Goal: Complete application form

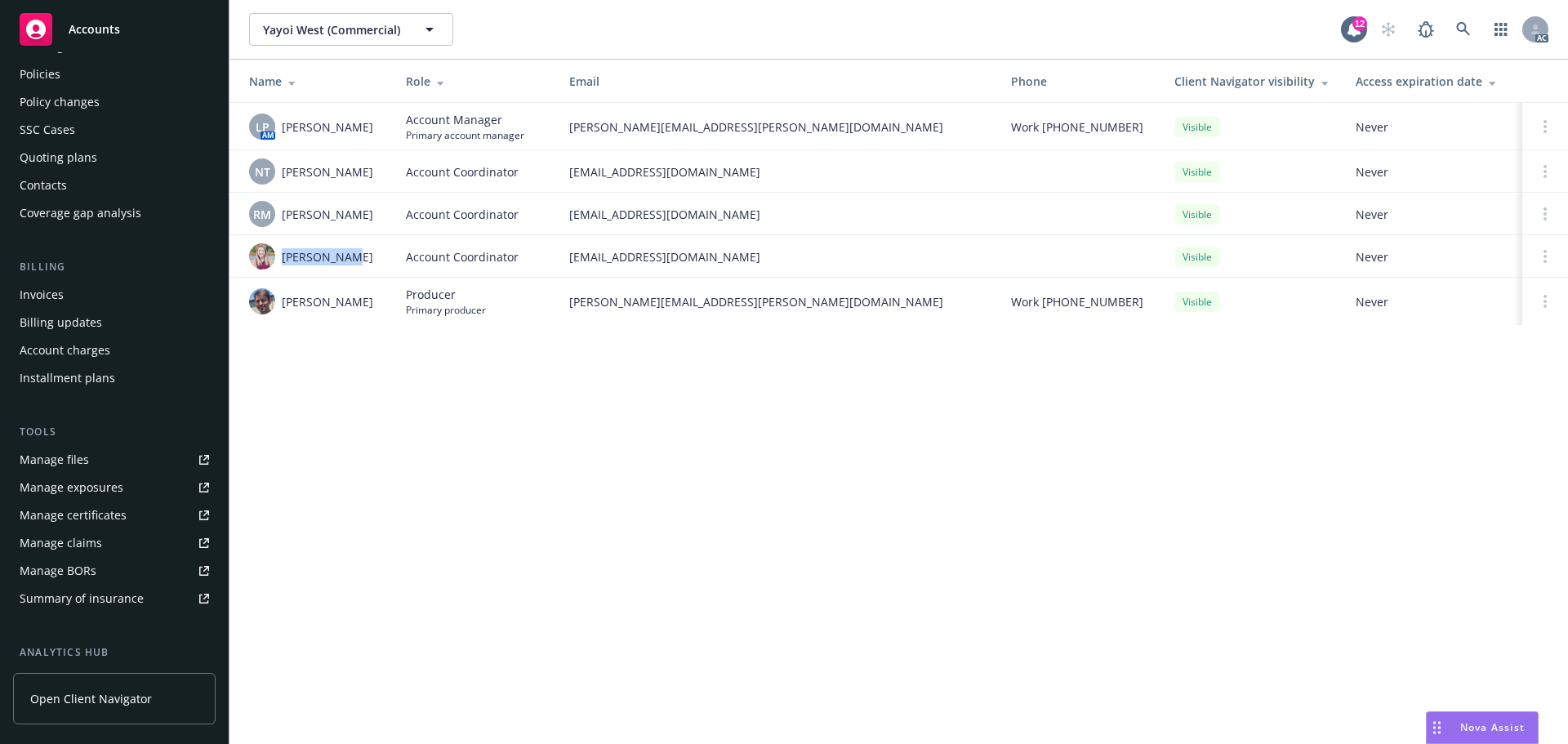
scroll to position [47, 0]
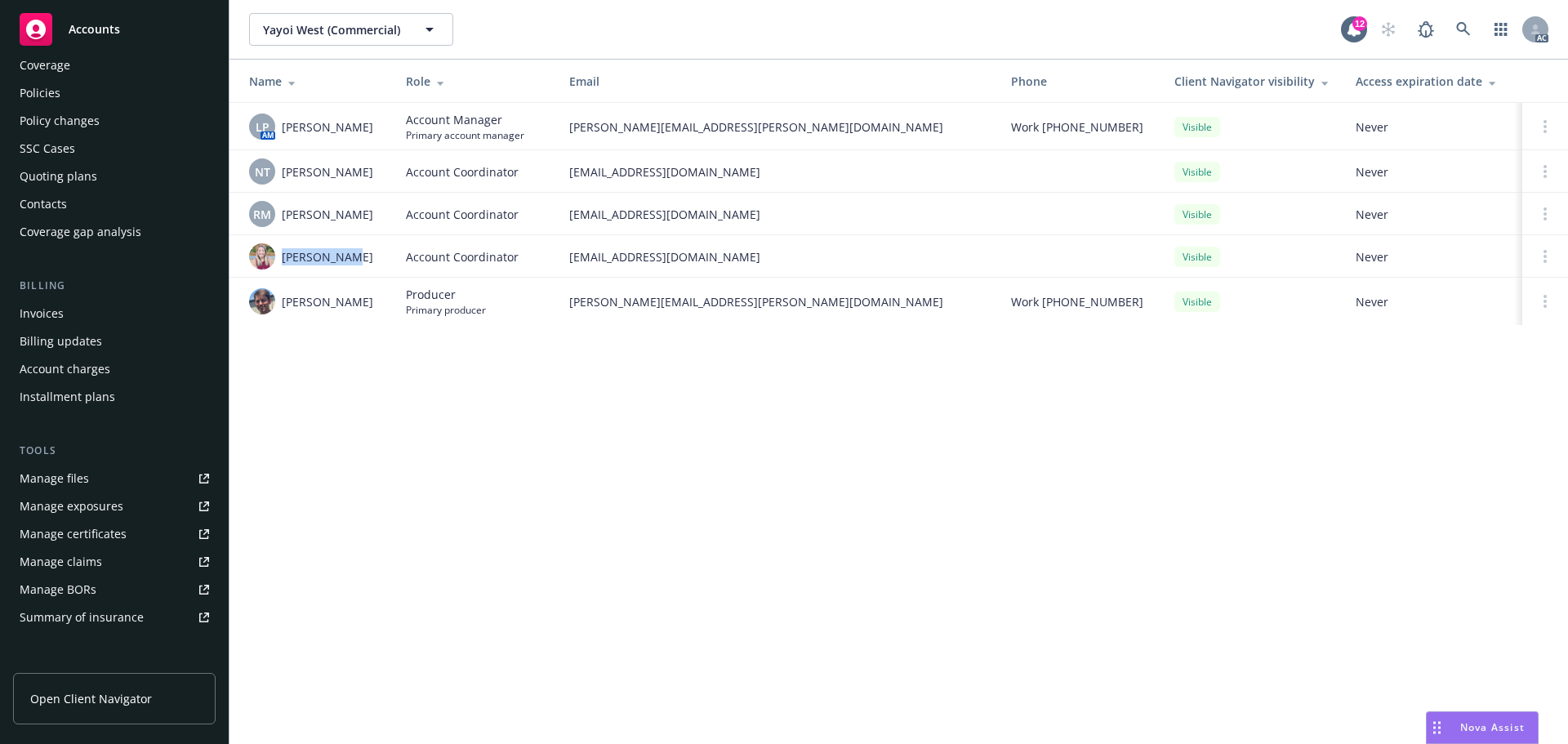
click at [85, 166] on div "Quoting plans" at bounding box center [59, 177] width 77 height 26
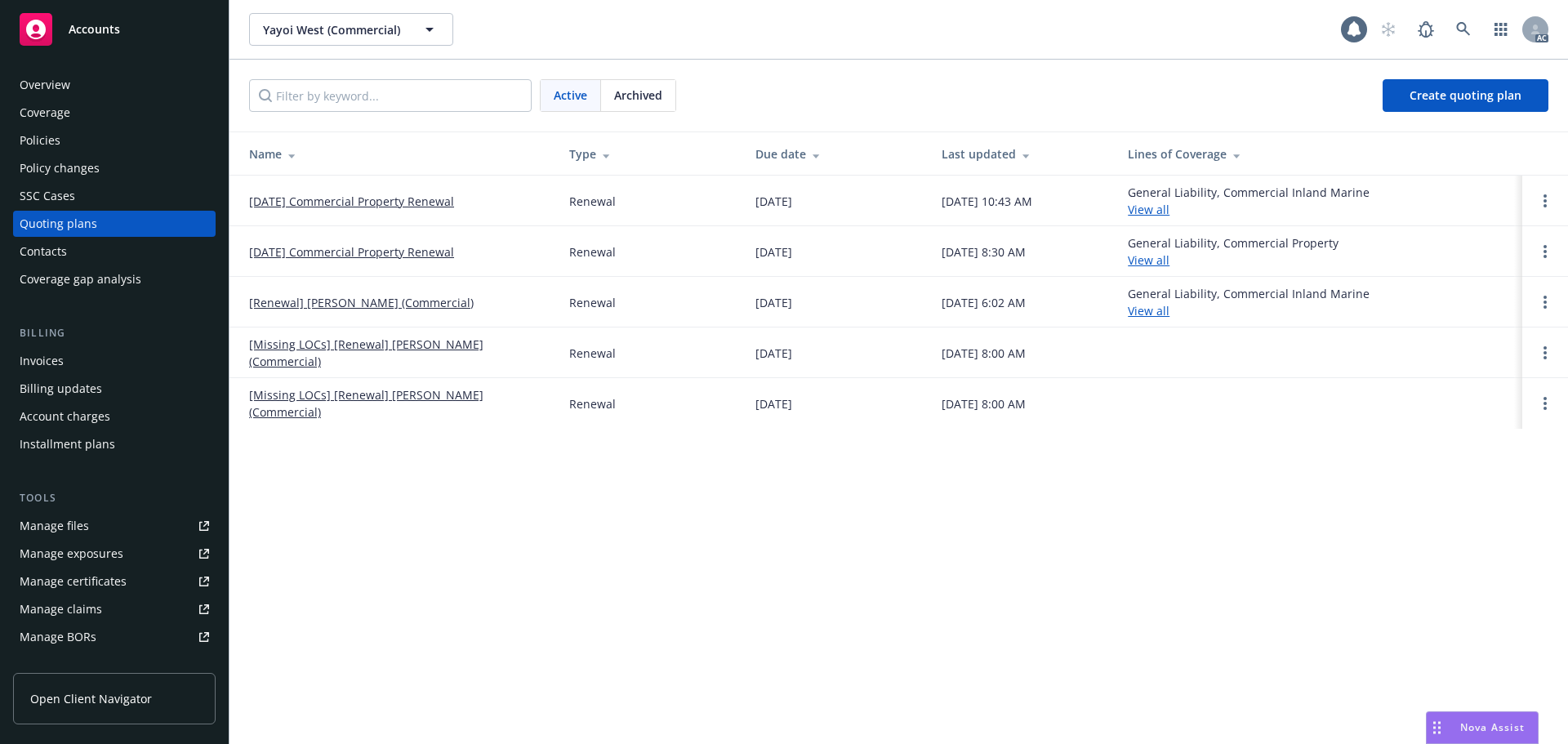
click at [365, 206] on link "[DATE] Commercial Property Renewal" at bounding box center [351, 201] width 205 height 17
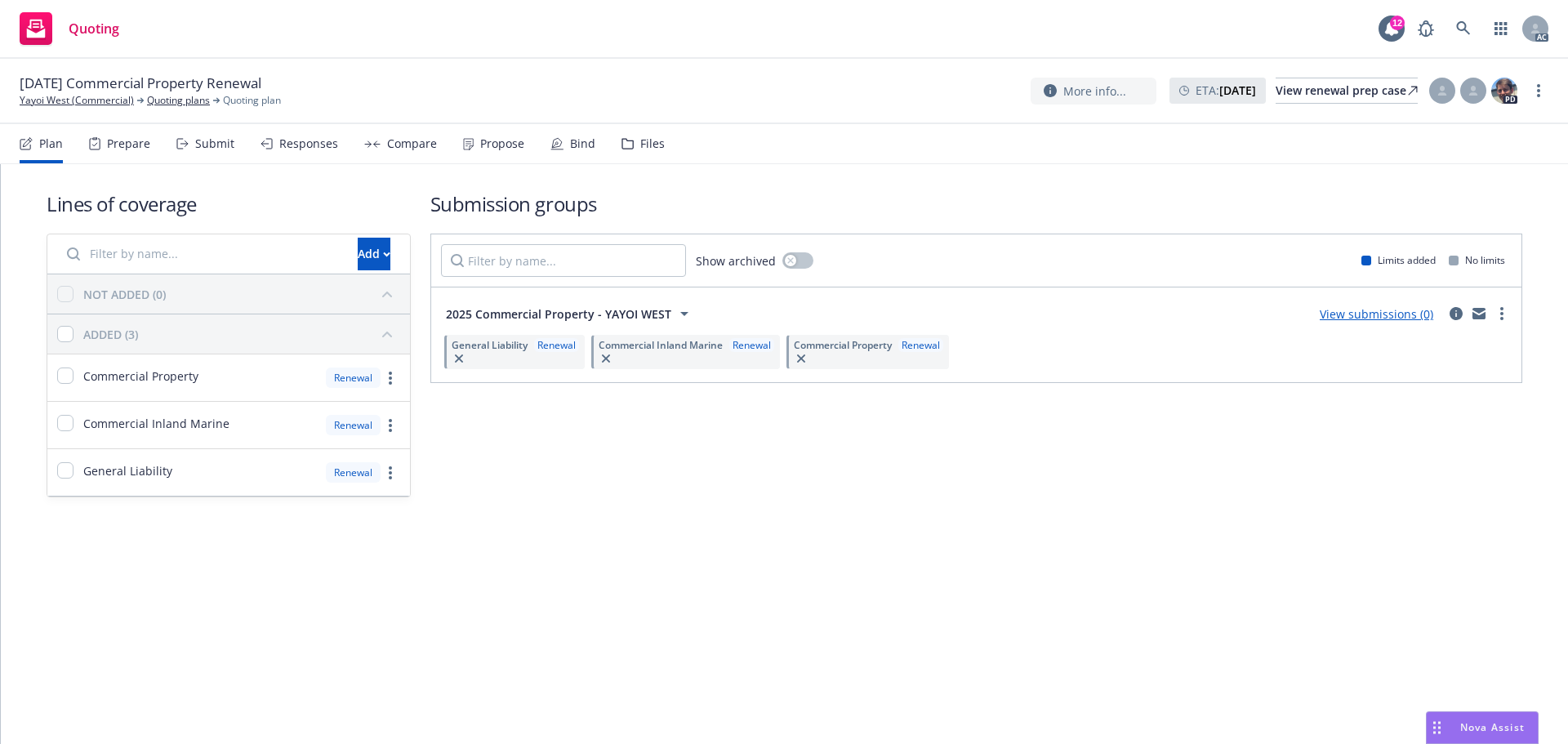
click at [127, 151] on div "Prepare" at bounding box center [119, 144] width 61 height 40
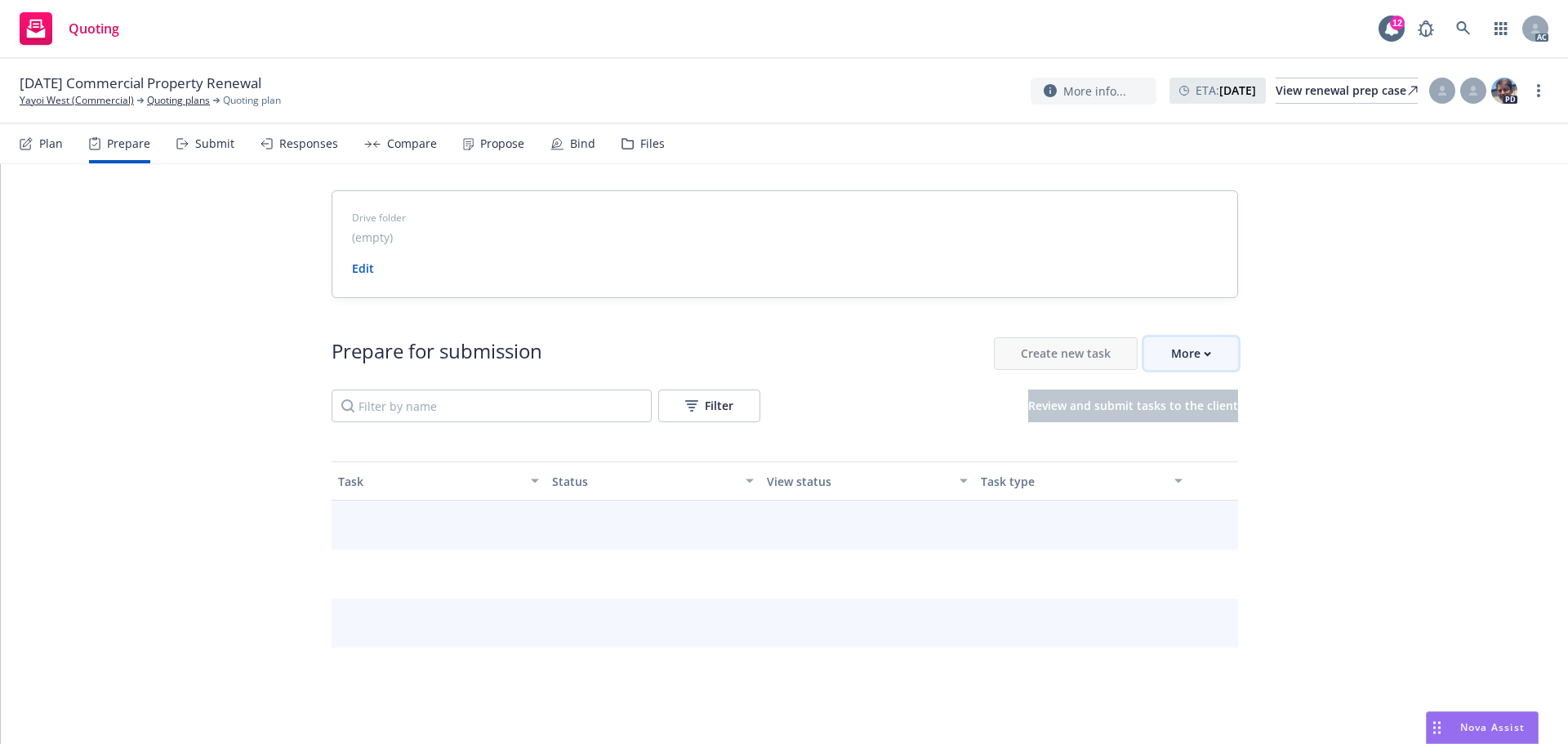
click at [1184, 360] on div "More" at bounding box center [1190, 353] width 40 height 31
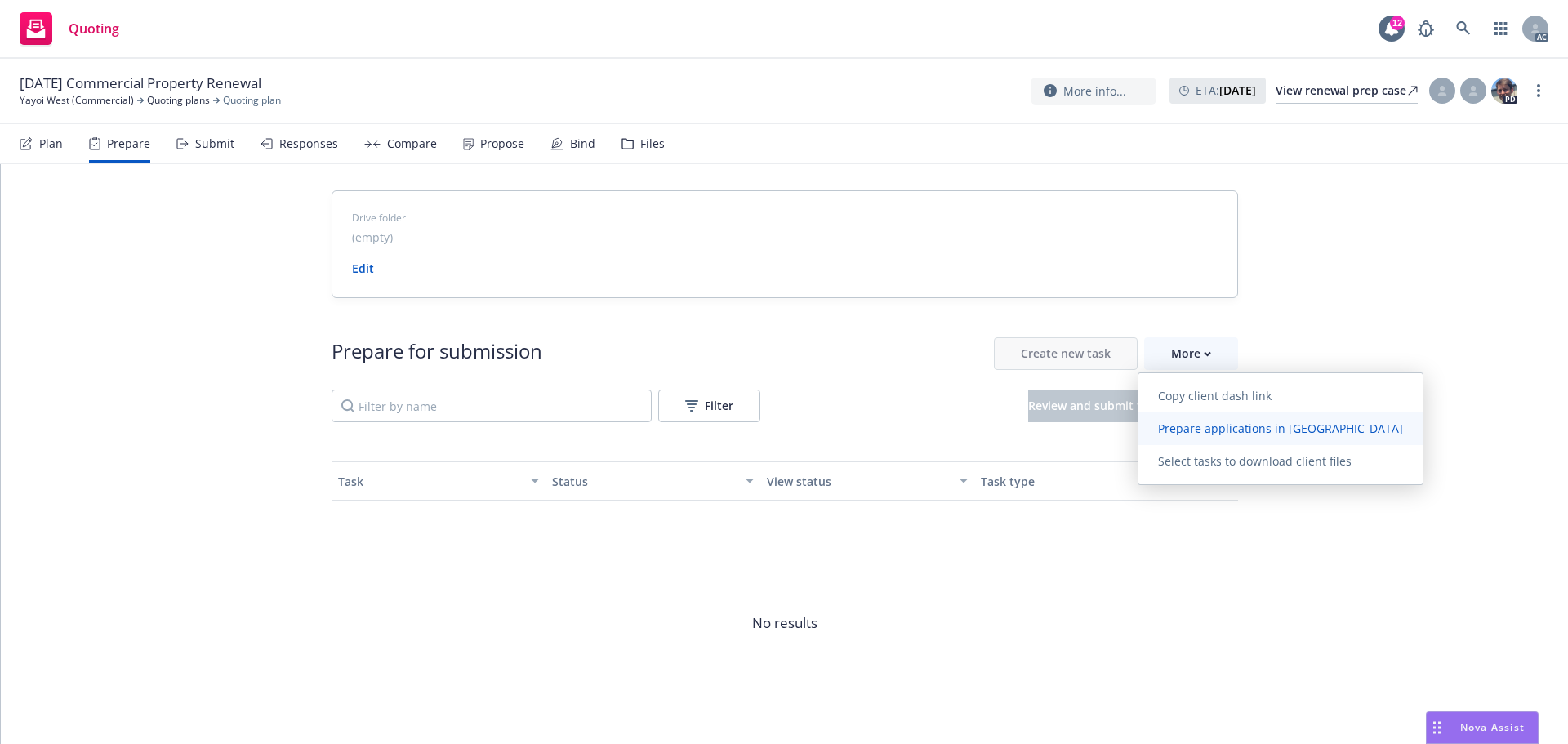
click at [1194, 434] on span "Prepare applications in [GEOGRAPHIC_DATA]" at bounding box center [1280, 428] width 284 height 15
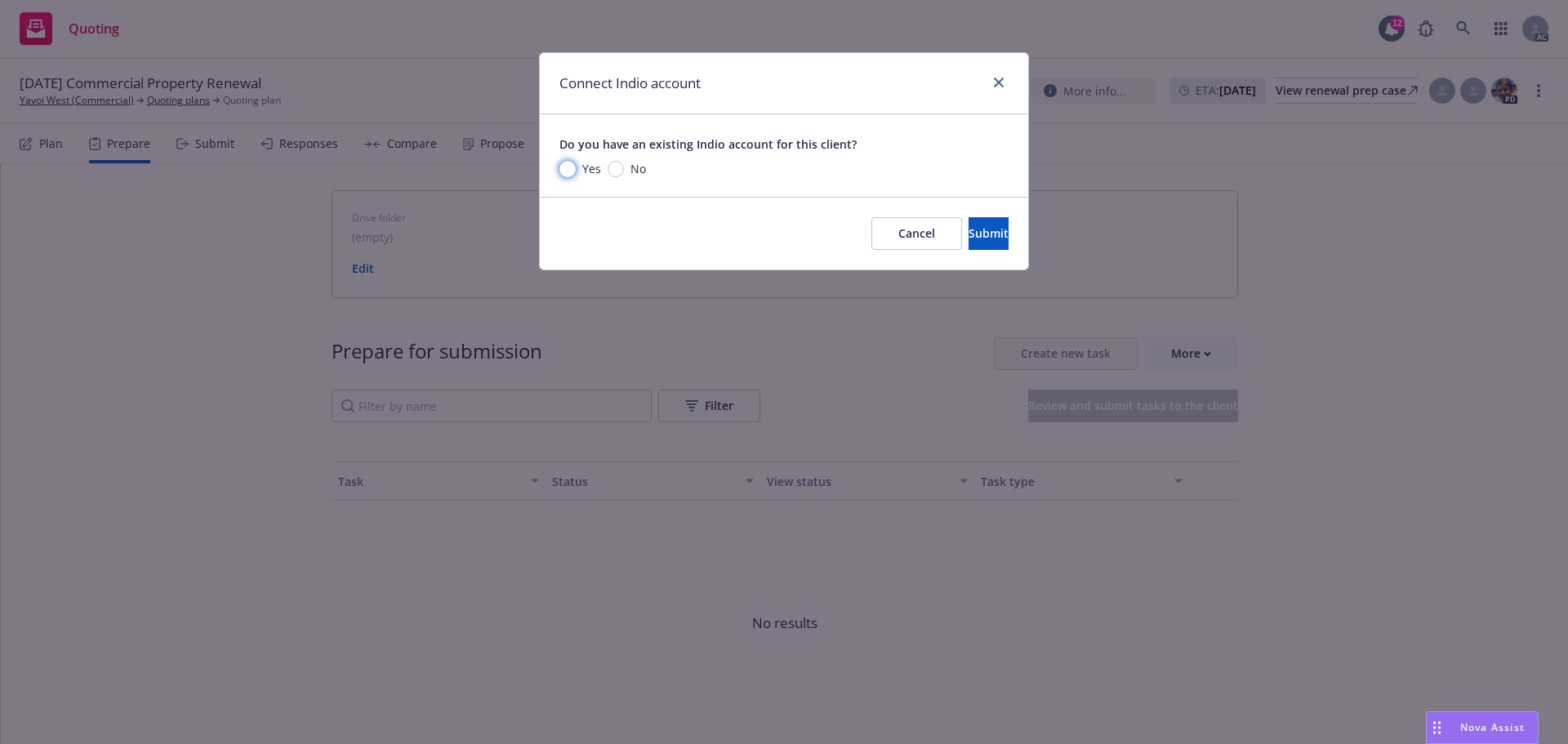
click at [568, 168] on input "Yes" at bounding box center [566, 168] width 16 height 16
radio input "true"
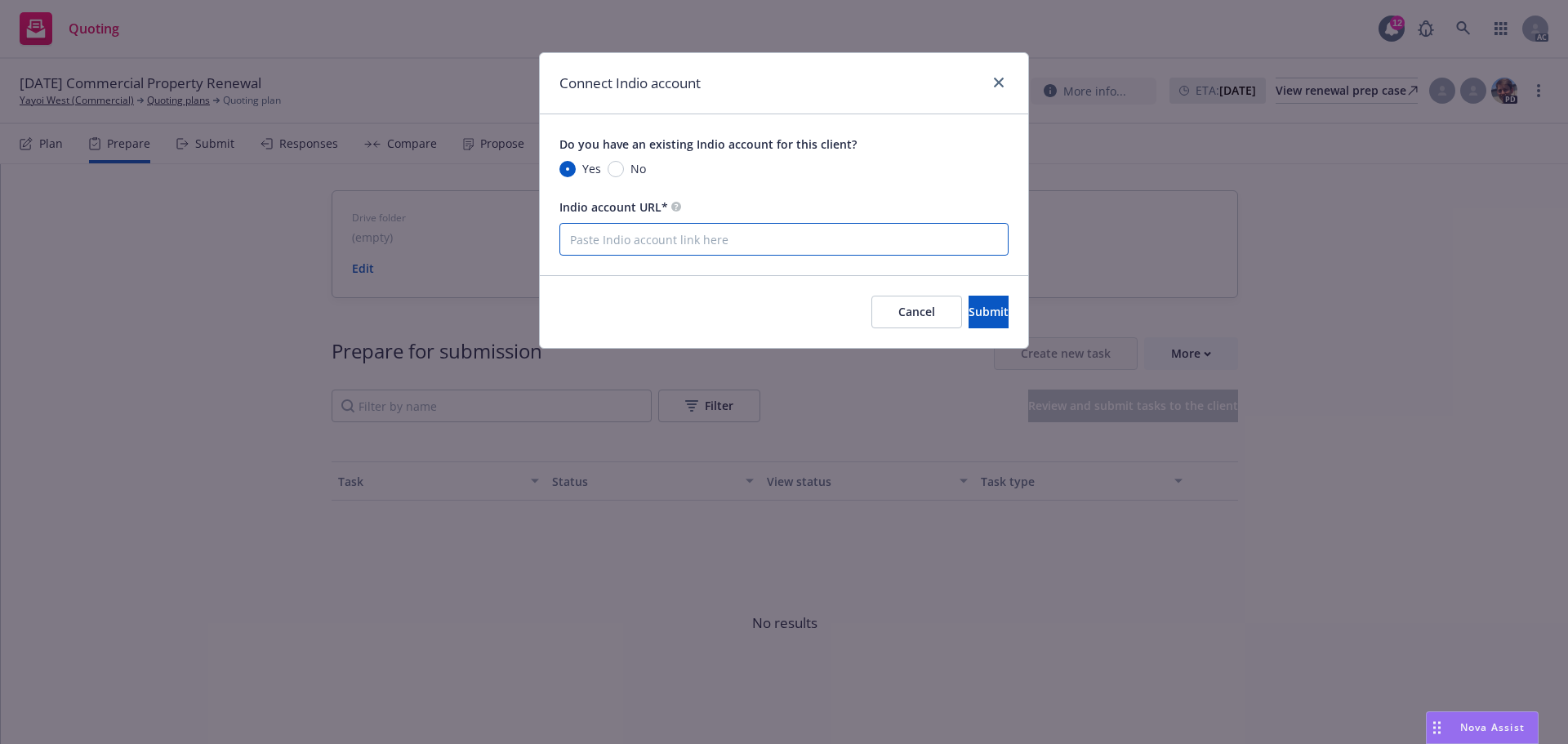
click at [656, 239] on input "Indio account URL*" at bounding box center [784, 239] width 449 height 33
paste input "[URL][DOMAIN_NAME]"
type input "[URL][DOMAIN_NAME]"
click at [969, 306] on button "Submit" at bounding box center [988, 312] width 40 height 33
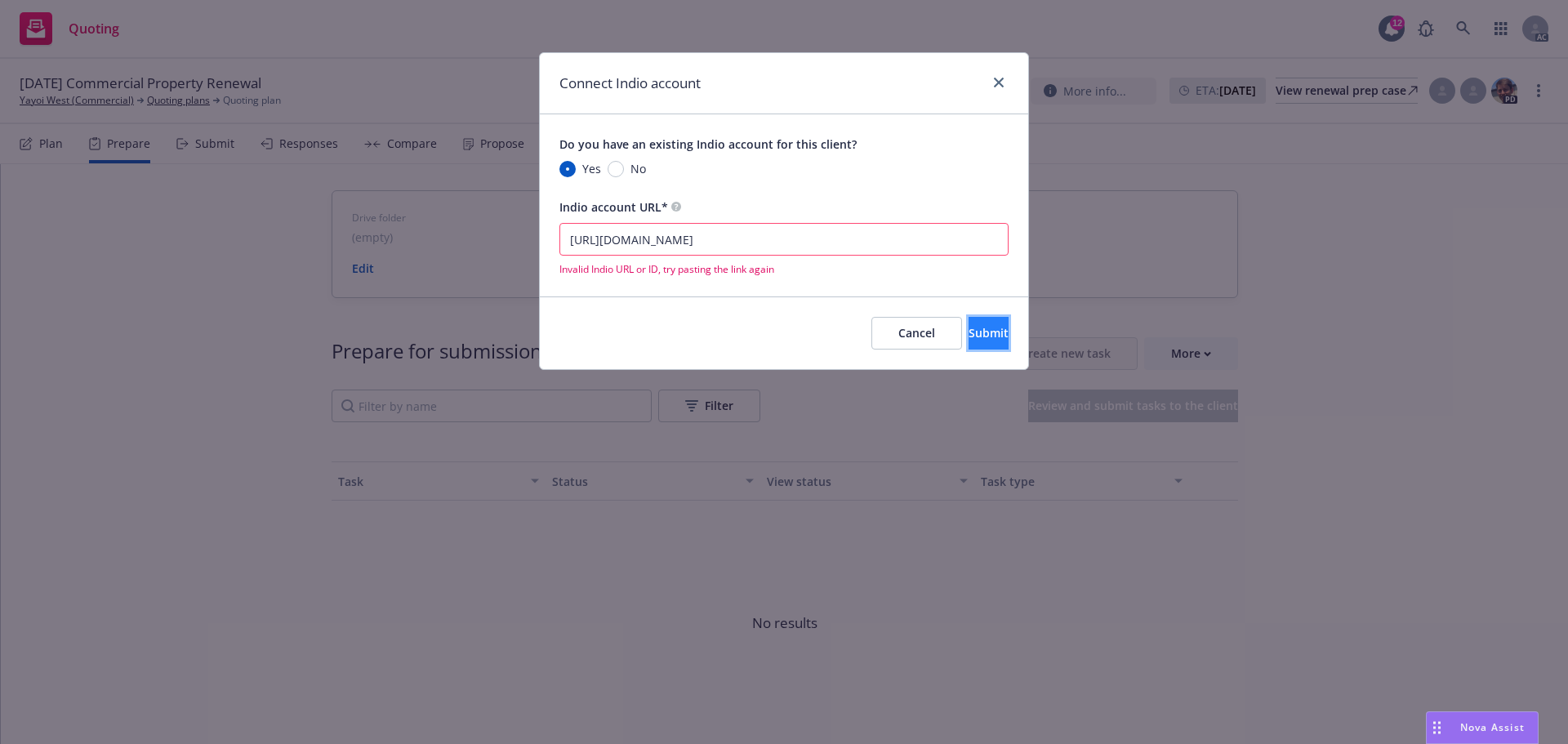
click at [969, 335] on span "Submit" at bounding box center [988, 332] width 40 height 15
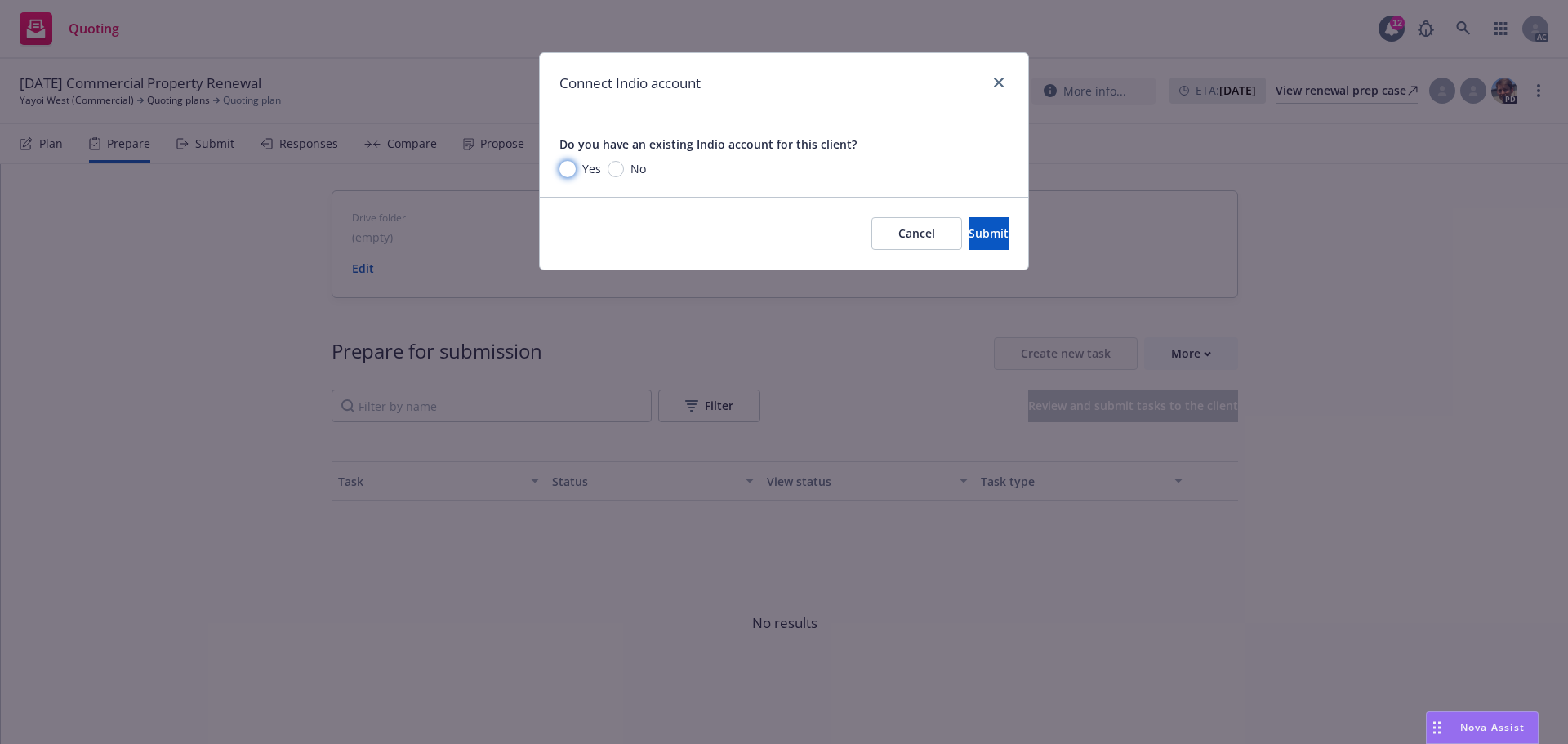
click at [562, 169] on input "Yes" at bounding box center [566, 168] width 16 height 16
radio input "true"
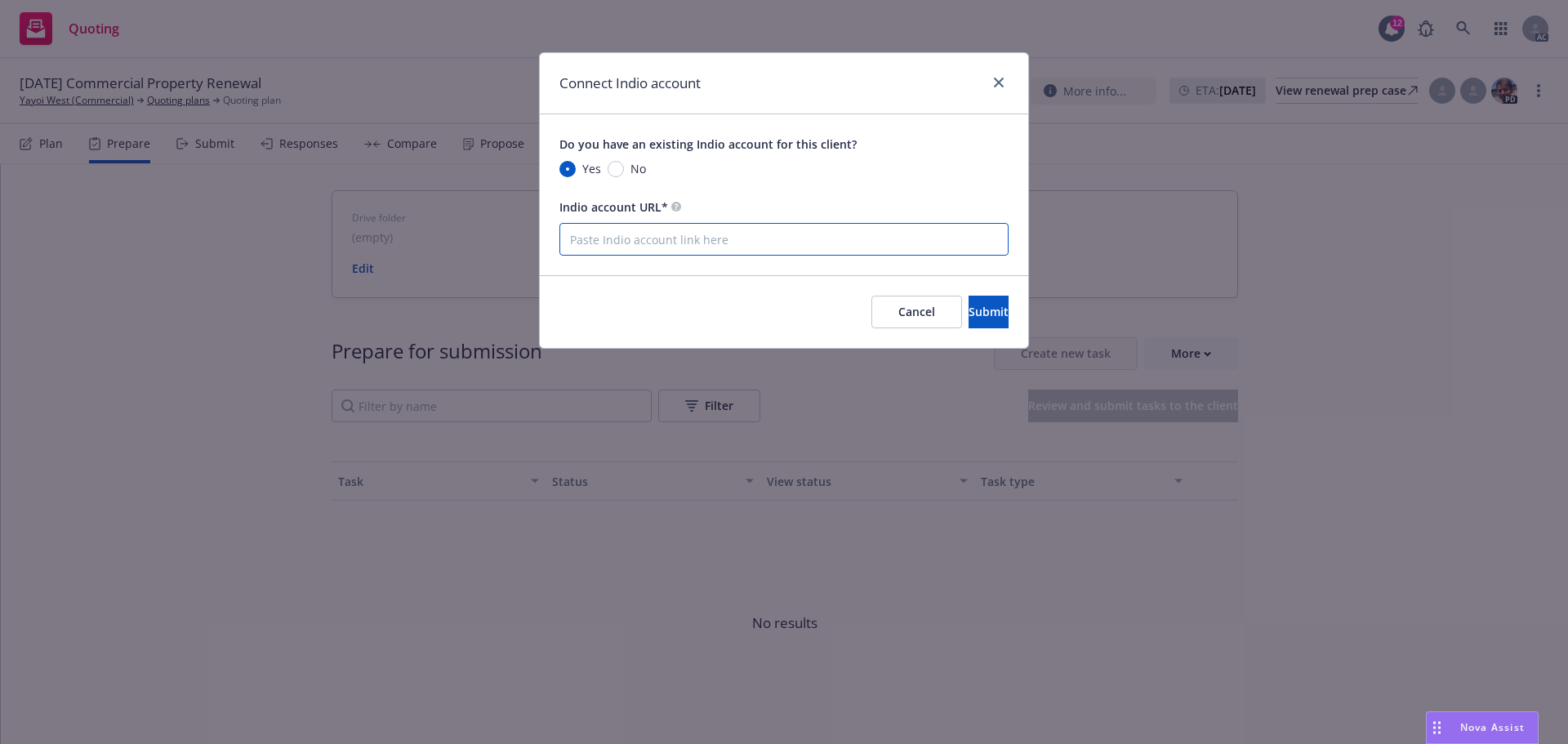
click at [654, 250] on input "Indio account URL*" at bounding box center [784, 239] width 449 height 33
paste input "[URL][DOMAIN_NAME]"
type input "[URL][DOMAIN_NAME]"
click at [969, 305] on span "Submit" at bounding box center [988, 312] width 40 height 15
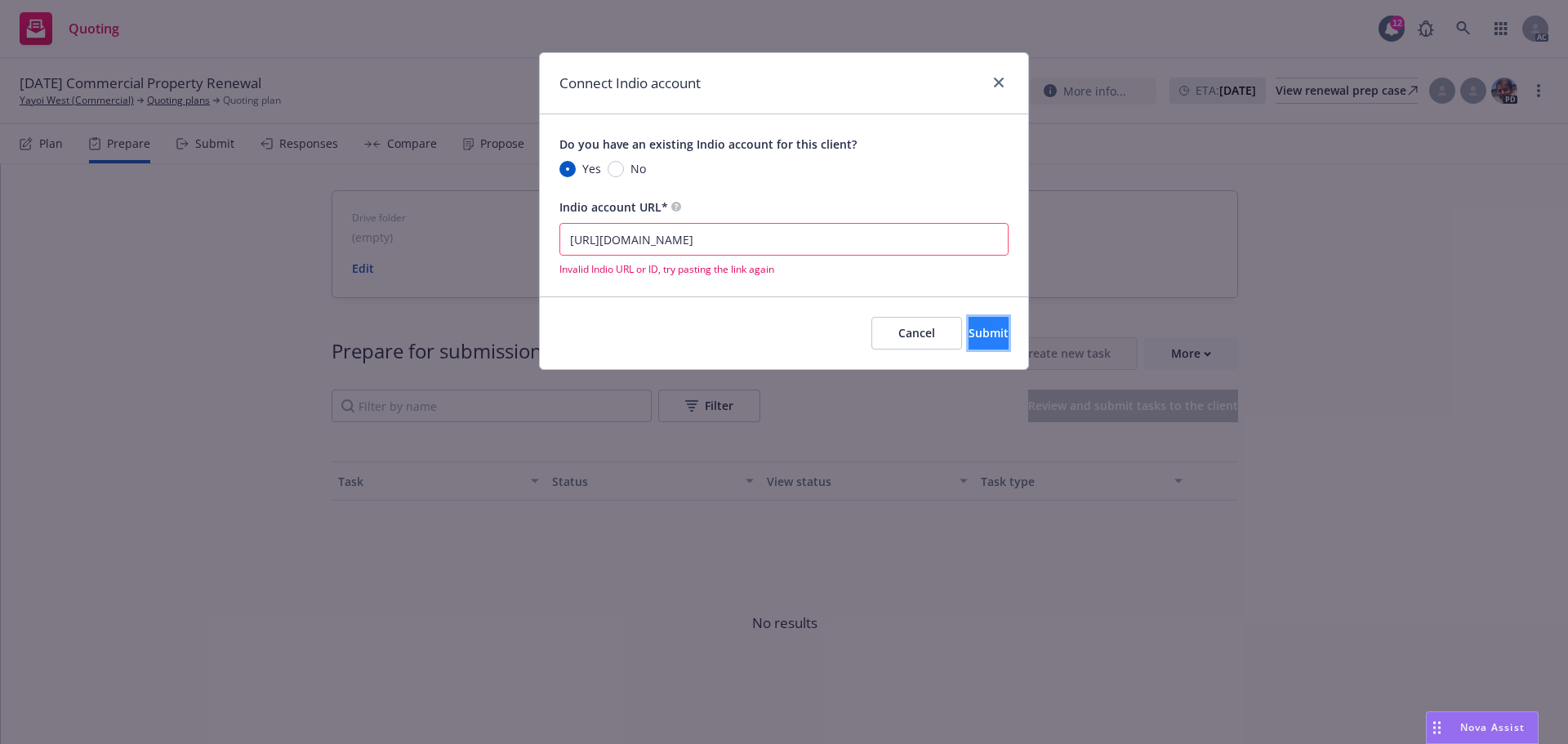
click at [969, 330] on span "Submit" at bounding box center [988, 332] width 40 height 15
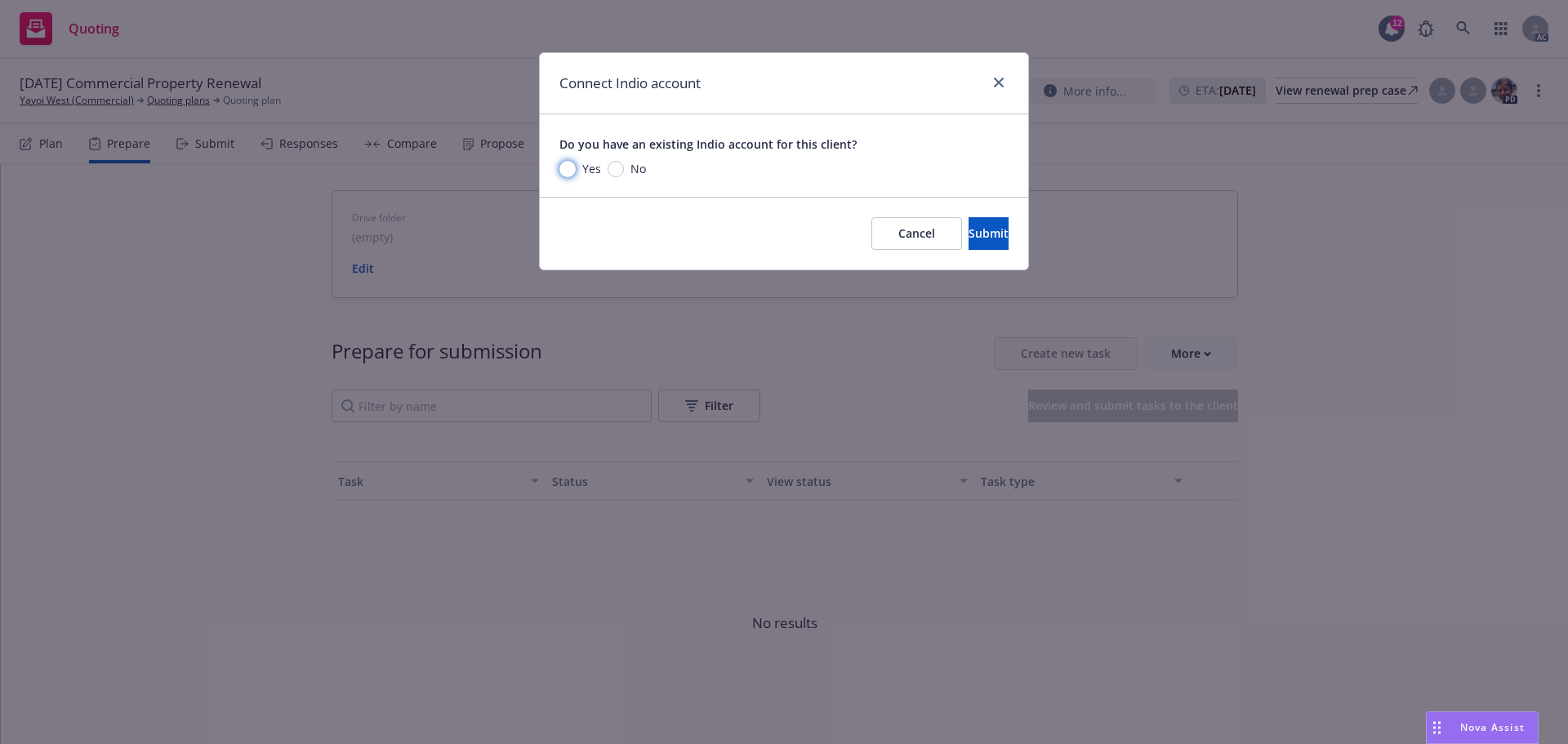
click at [571, 166] on input "Yes" at bounding box center [566, 168] width 16 height 16
radio input "true"
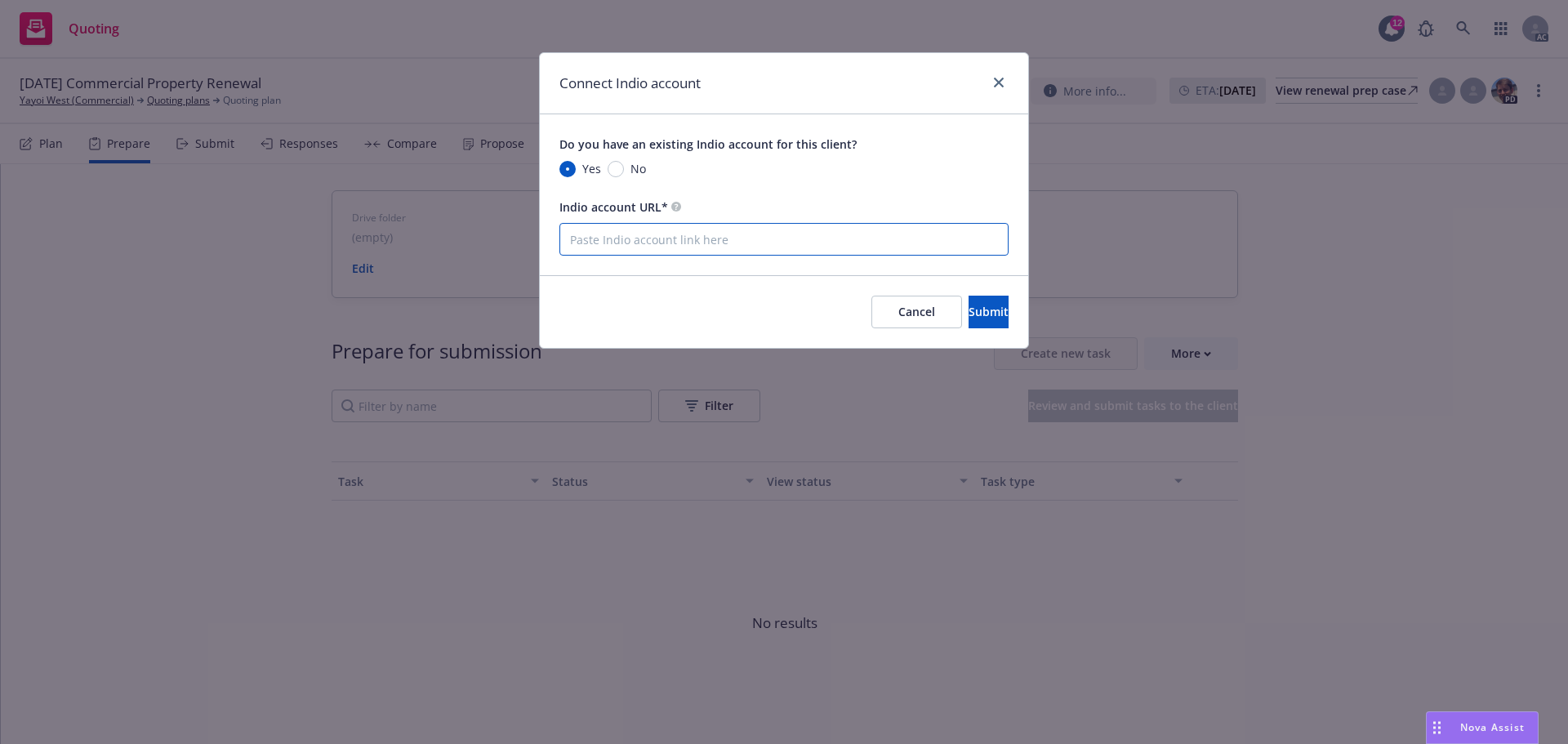
click at [757, 246] on input "Indio account URL*" at bounding box center [784, 239] width 449 height 33
paste input "NOT_ALLOWED"
type input "NOT_ALLOWED"
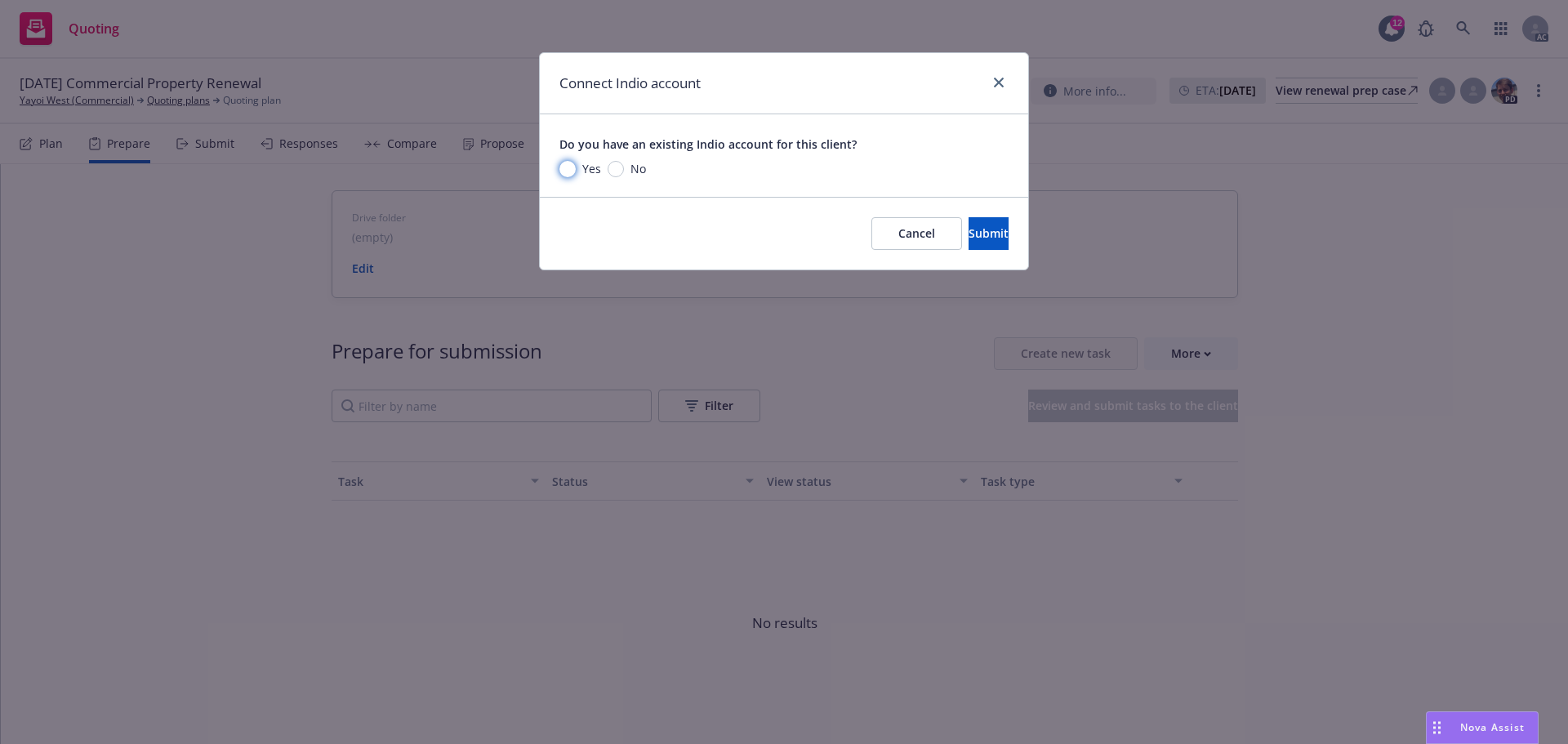
click at [565, 171] on input "Yes" at bounding box center [566, 168] width 16 height 16
radio input "true"
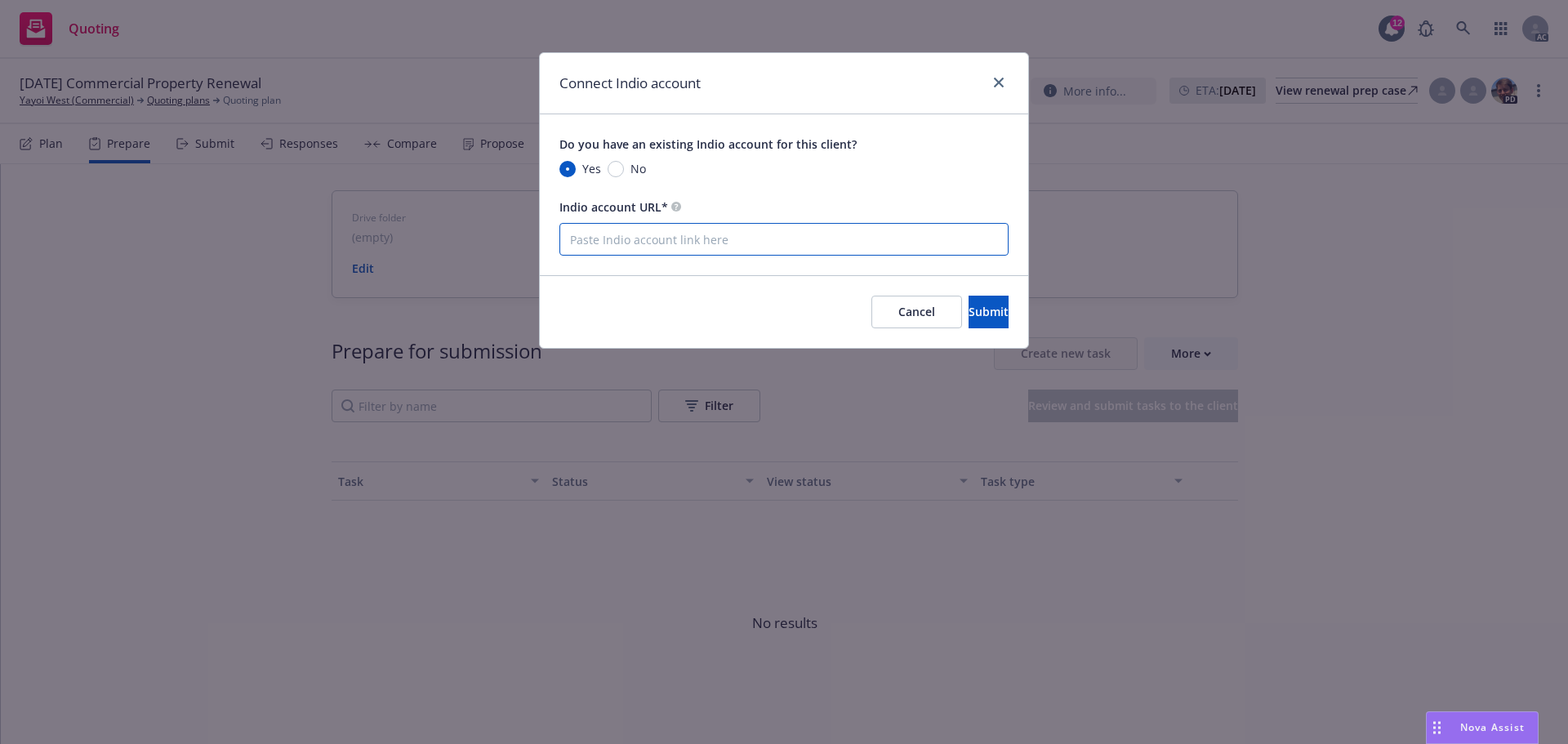
click at [675, 239] on input "Indio account URL*" at bounding box center [784, 239] width 449 height 33
paste input "[DOMAIN_NAME][URL]"
click at [969, 308] on span "Submit" at bounding box center [988, 312] width 40 height 15
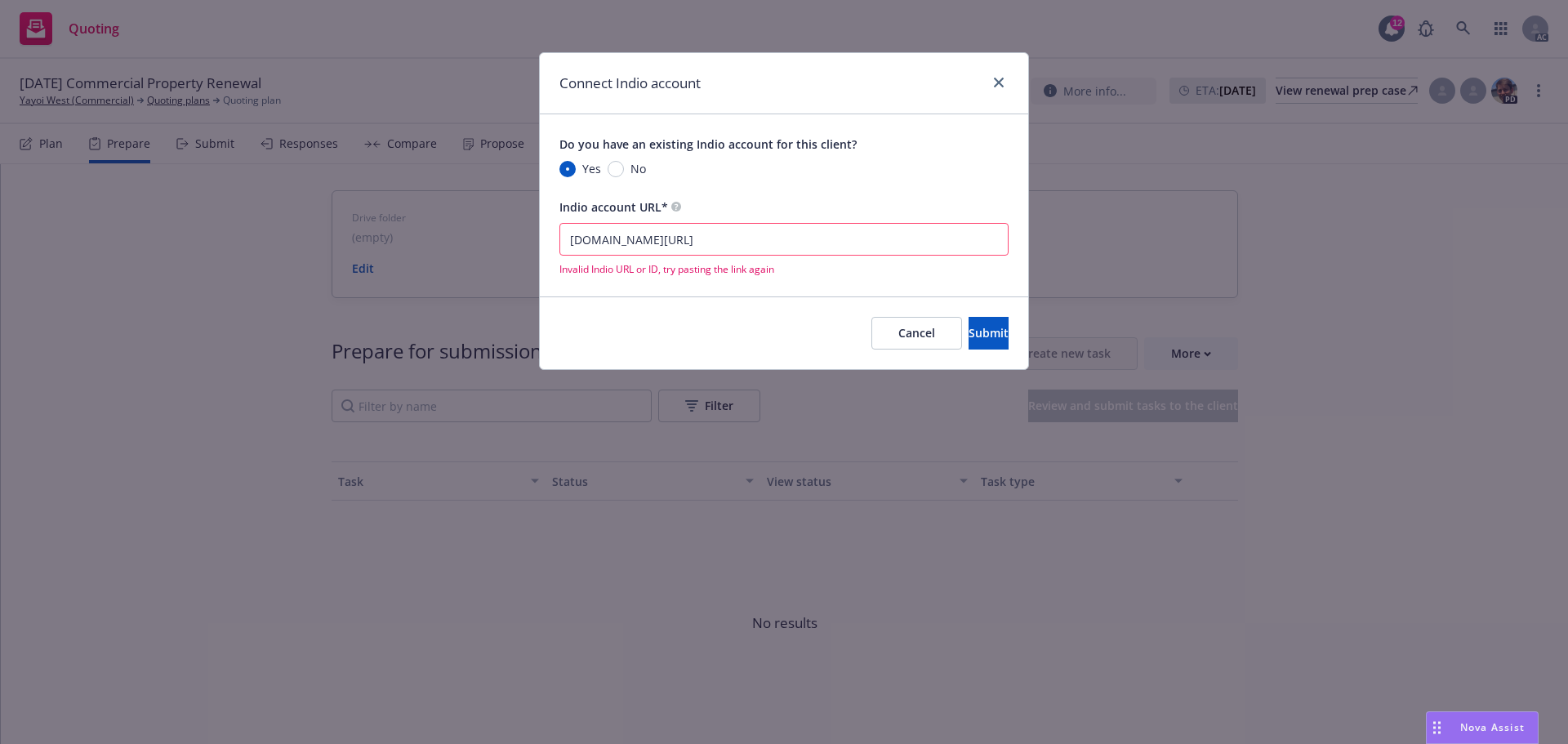
click at [887, 233] on input "[DOMAIN_NAME][URL]" at bounding box center [784, 239] width 449 height 33
drag, startPoint x: 570, startPoint y: 238, endPoint x: 561, endPoint y: 239, distance: 9.1
click at [561, 239] on input "[DOMAIN_NAME][URL]" at bounding box center [784, 239] width 449 height 33
type input "[DOMAIN_NAME][URL]"
click at [969, 337] on span "Submit" at bounding box center [988, 332] width 40 height 15
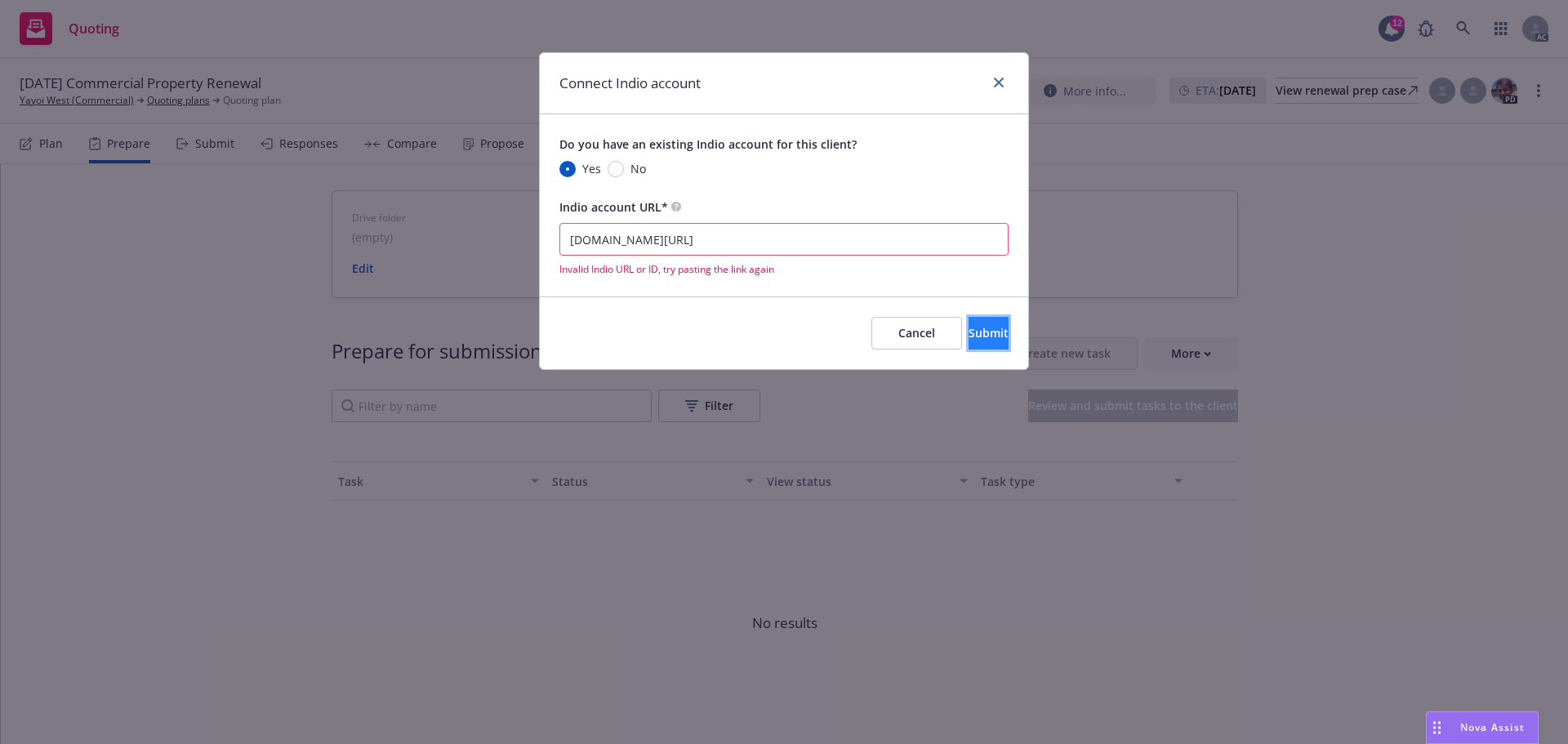
click at [969, 330] on span "Submit" at bounding box center [988, 332] width 40 height 15
click at [912, 248] on input "[DOMAIN_NAME][URL]" at bounding box center [784, 239] width 449 height 33
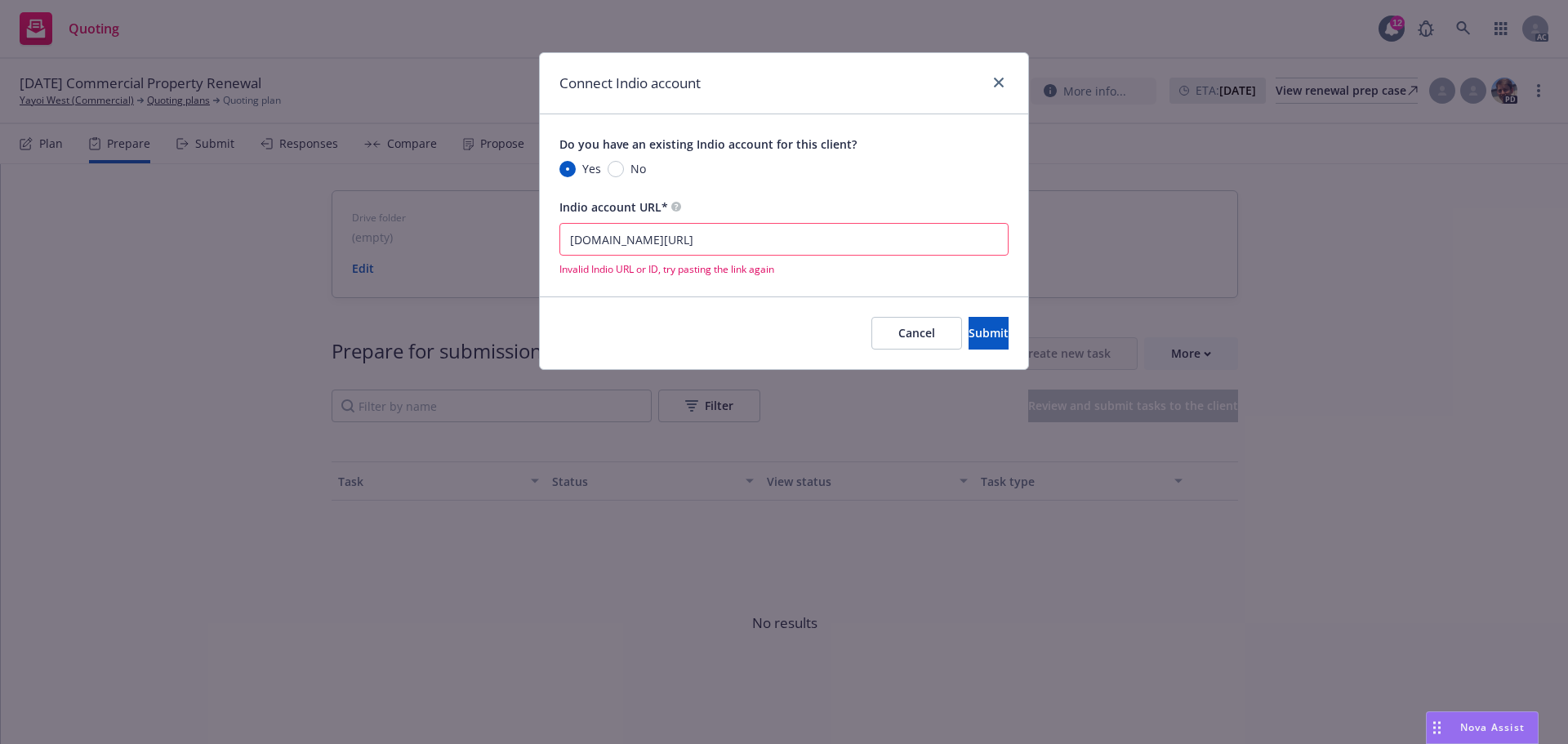
click at [936, 250] on input "[DOMAIN_NAME][URL]" at bounding box center [784, 239] width 449 height 33
click at [969, 335] on span "Submit" at bounding box center [988, 332] width 40 height 15
click at [880, 243] on input "[DOMAIN_NAME][URL]" at bounding box center [784, 239] width 449 height 33
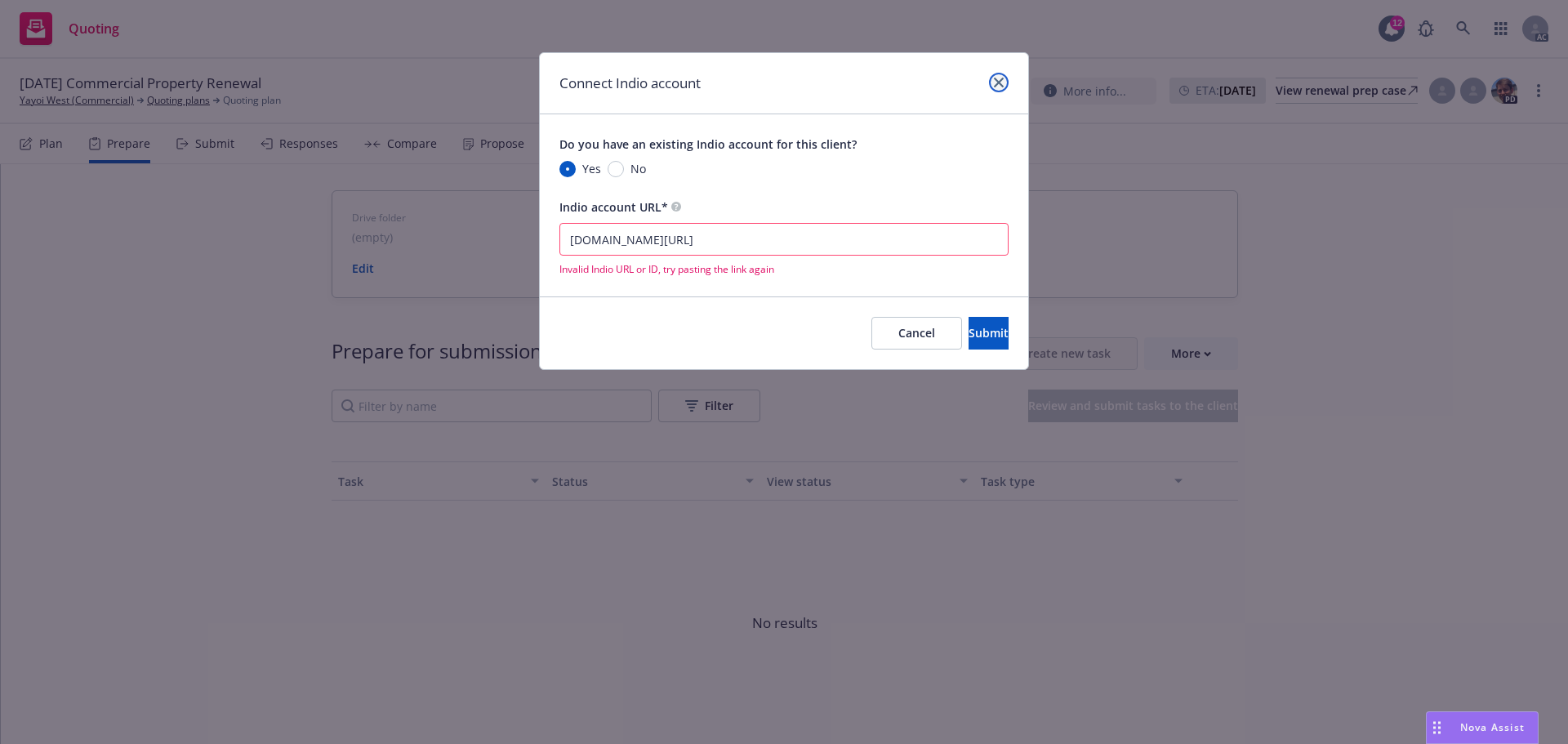
click at [995, 91] on link "close" at bounding box center [998, 82] width 20 height 20
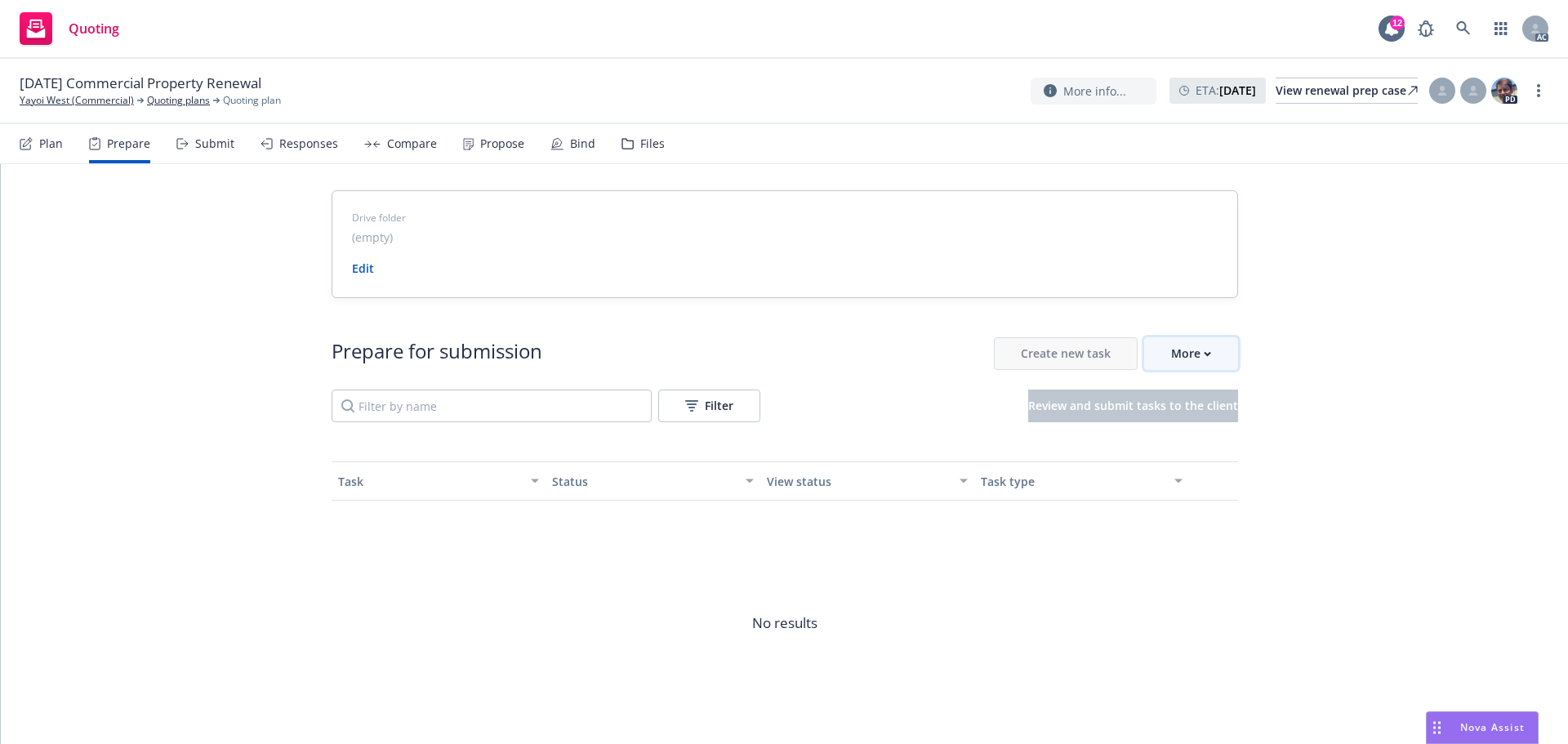
click at [1189, 338] on div "More" at bounding box center [1190, 353] width 40 height 31
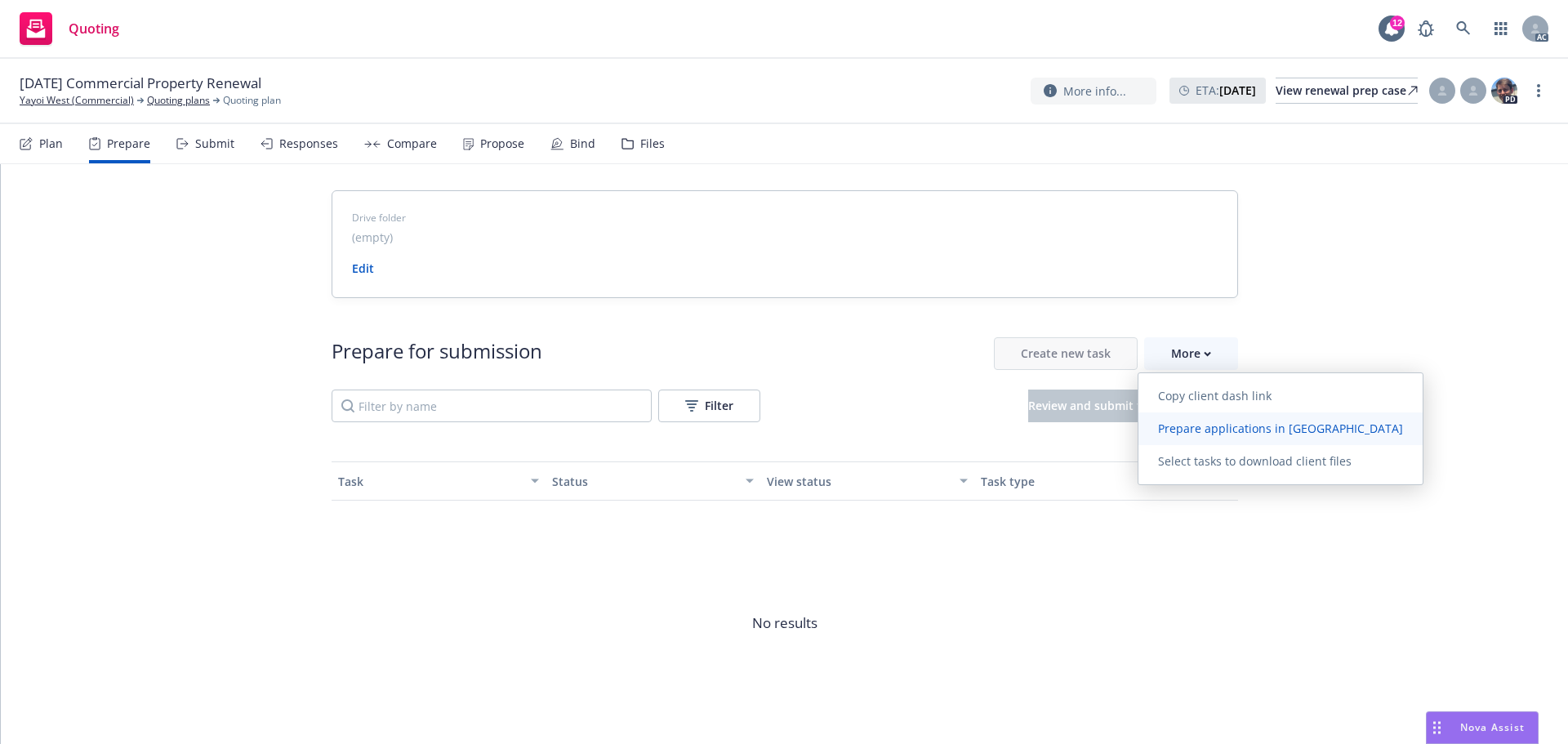
click at [1242, 432] on span "Prepare applications in [GEOGRAPHIC_DATA]" at bounding box center [1280, 428] width 284 height 15
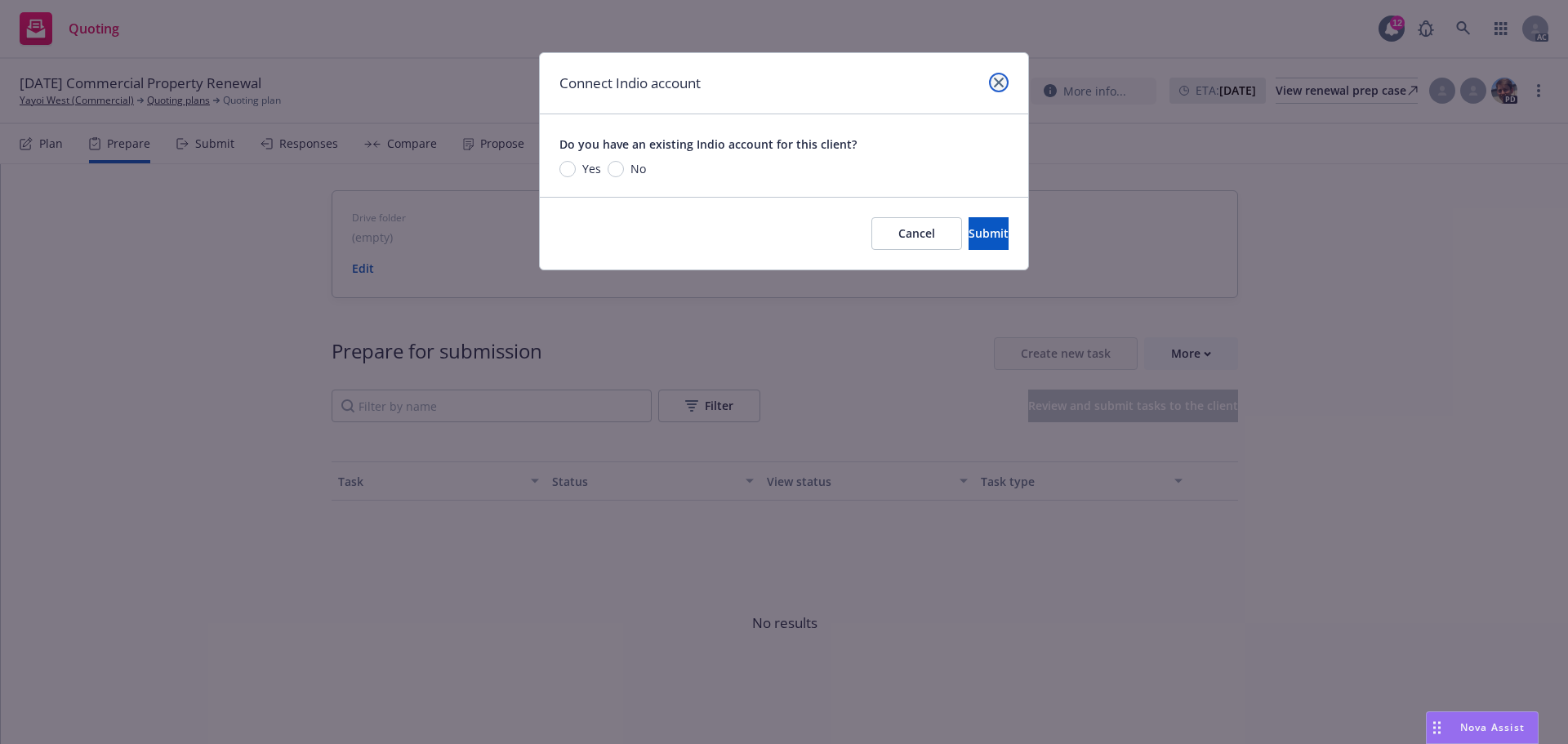
click at [1001, 81] on icon "close" at bounding box center [999, 82] width 9 height 9
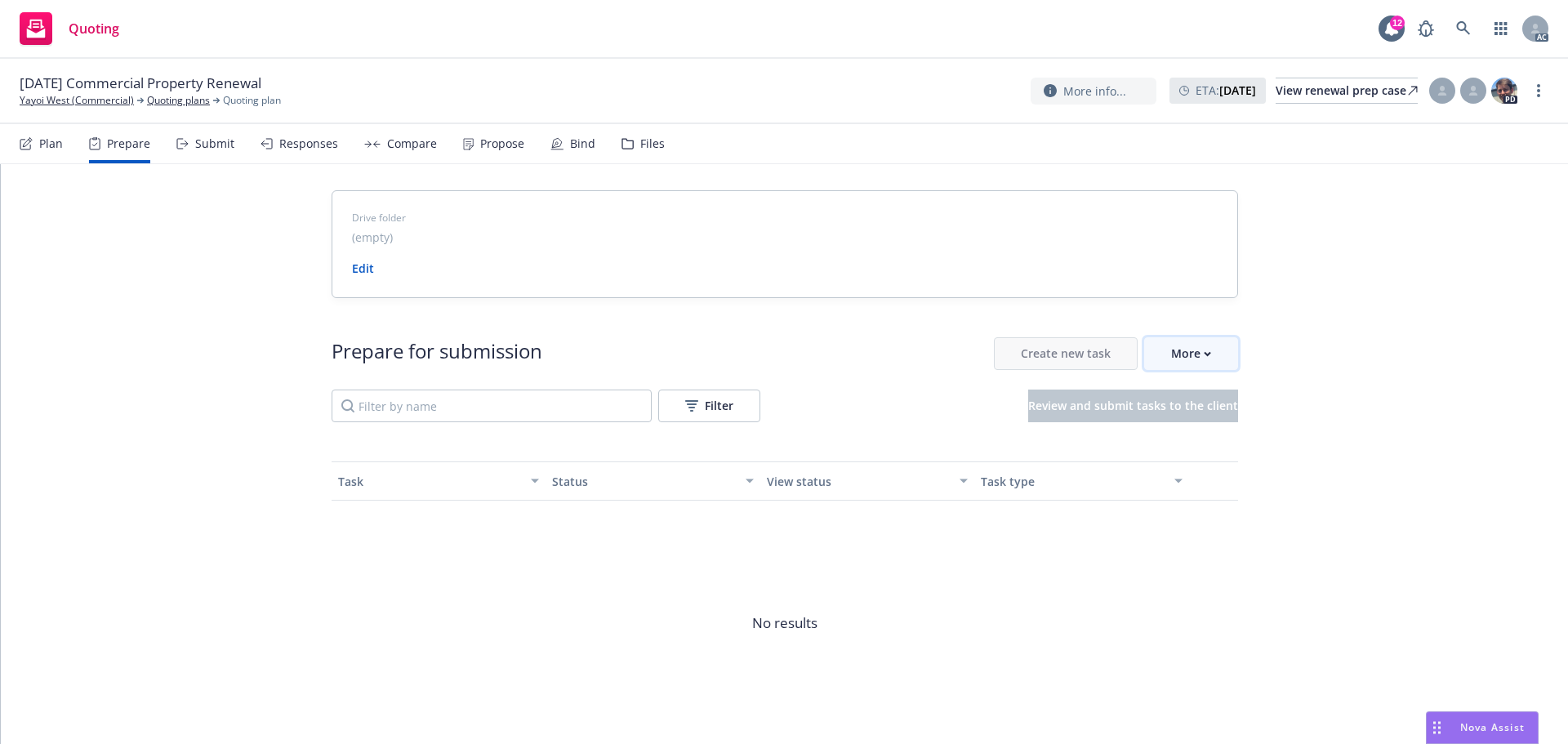
click at [1195, 356] on div "More" at bounding box center [1190, 353] width 40 height 31
click at [1194, 428] on span "Prepare applications in [GEOGRAPHIC_DATA]" at bounding box center [1280, 428] width 284 height 15
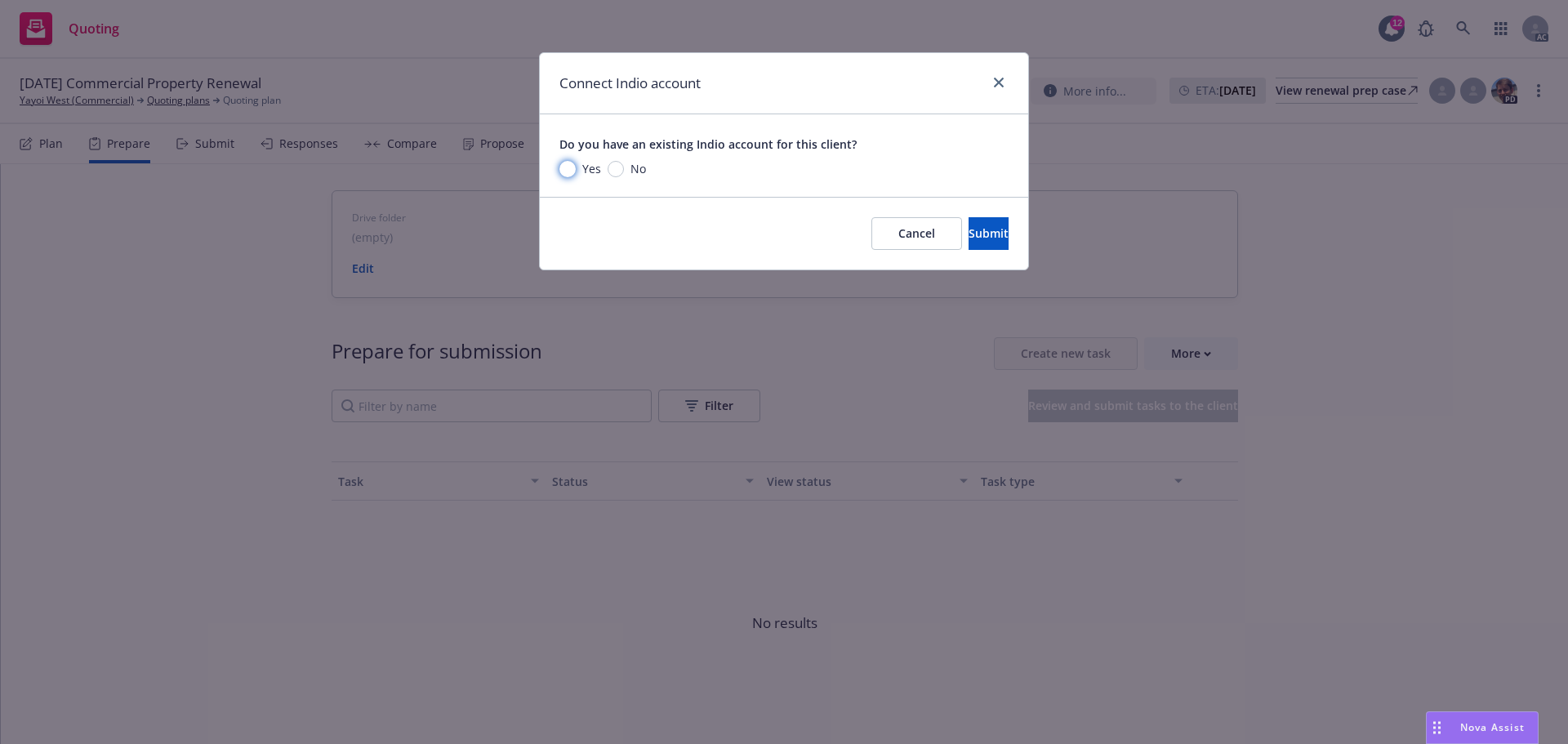
click at [571, 166] on input "Yes" at bounding box center [566, 168] width 16 height 16
radio input "true"
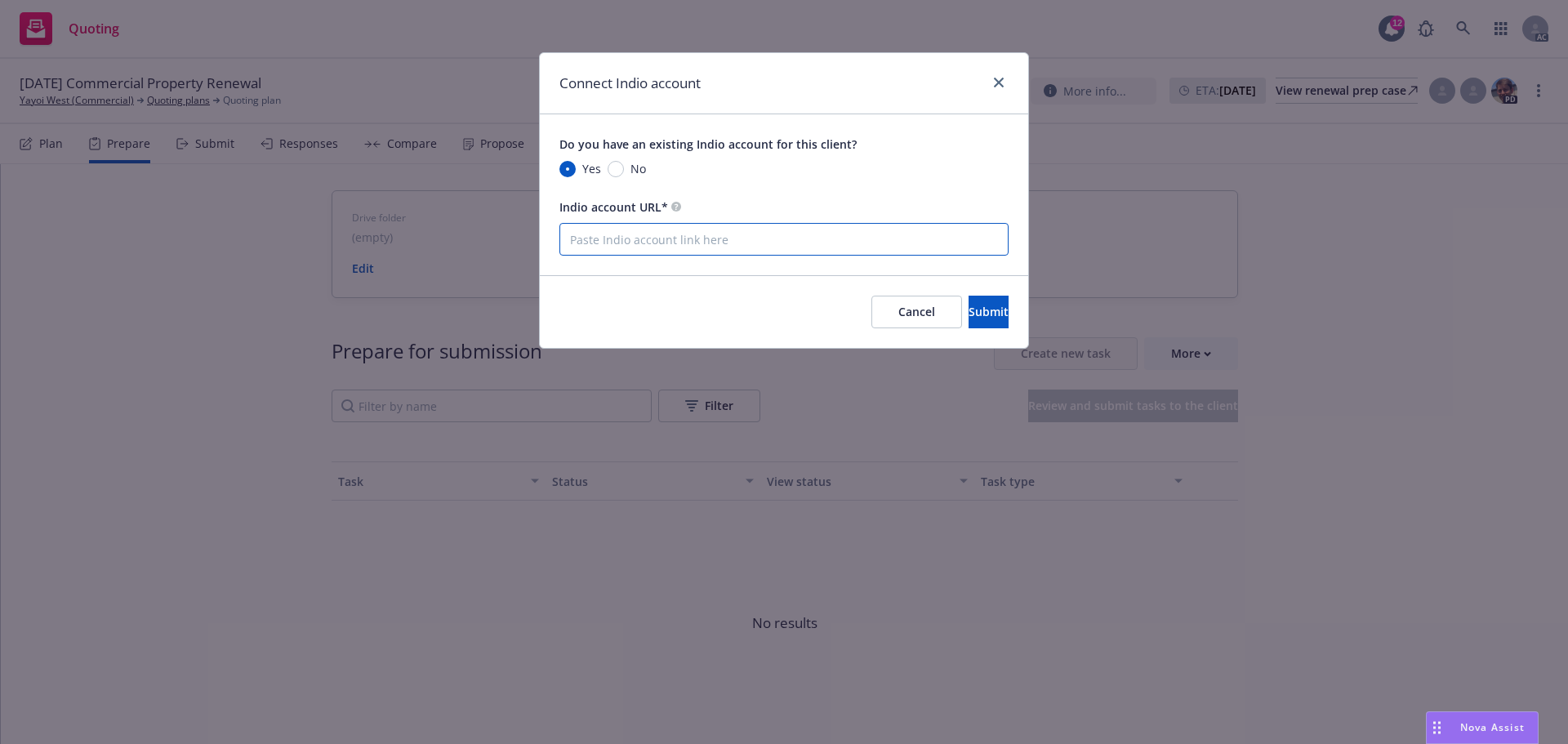
click at [645, 239] on input "Indio account URL*" at bounding box center [784, 239] width 449 height 33
paste input "[DOMAIN_NAME][URL]"
type input "[DOMAIN_NAME][URL]"
click at [969, 312] on span "Submit" at bounding box center [988, 312] width 40 height 15
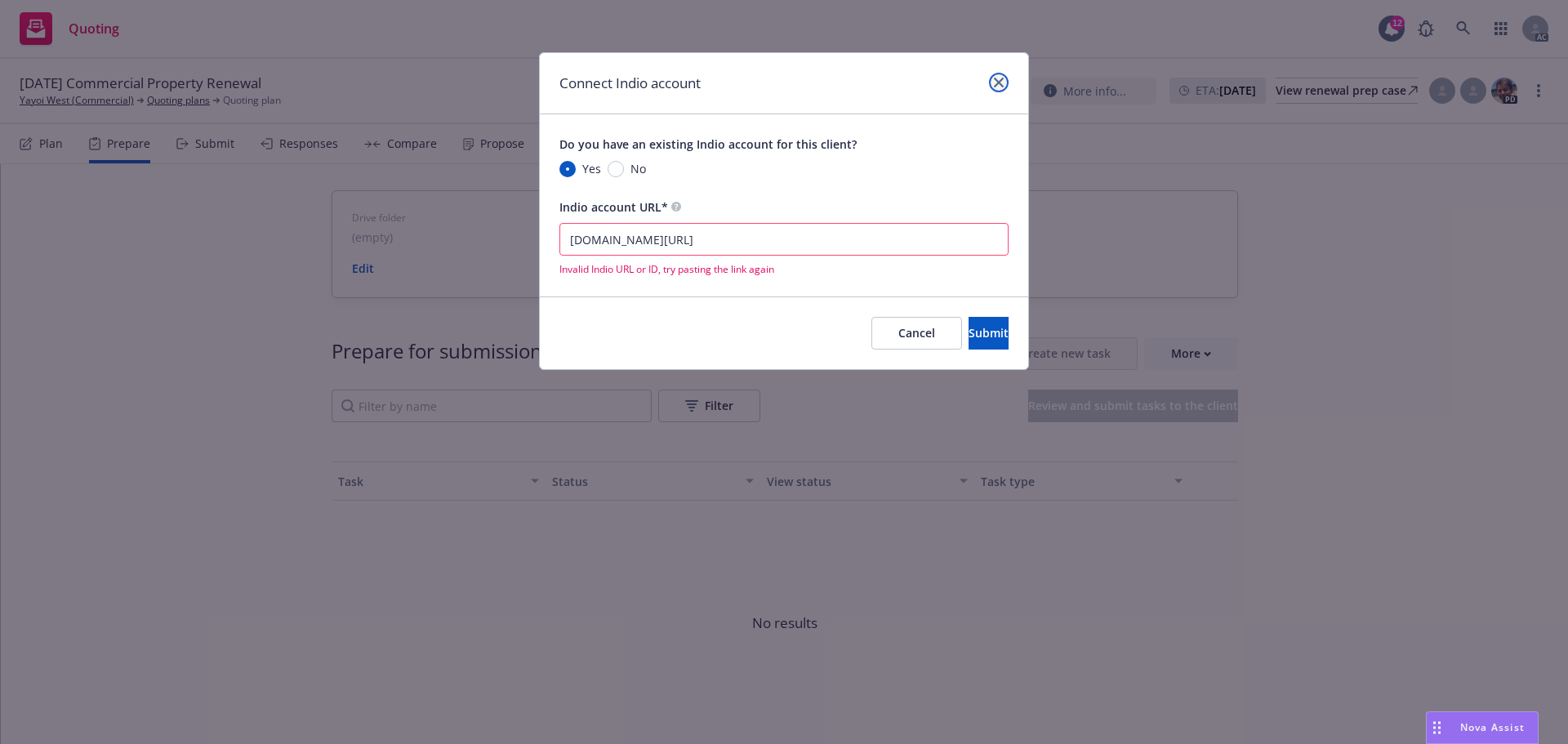
click at [1007, 86] on link "close" at bounding box center [998, 82] width 20 height 20
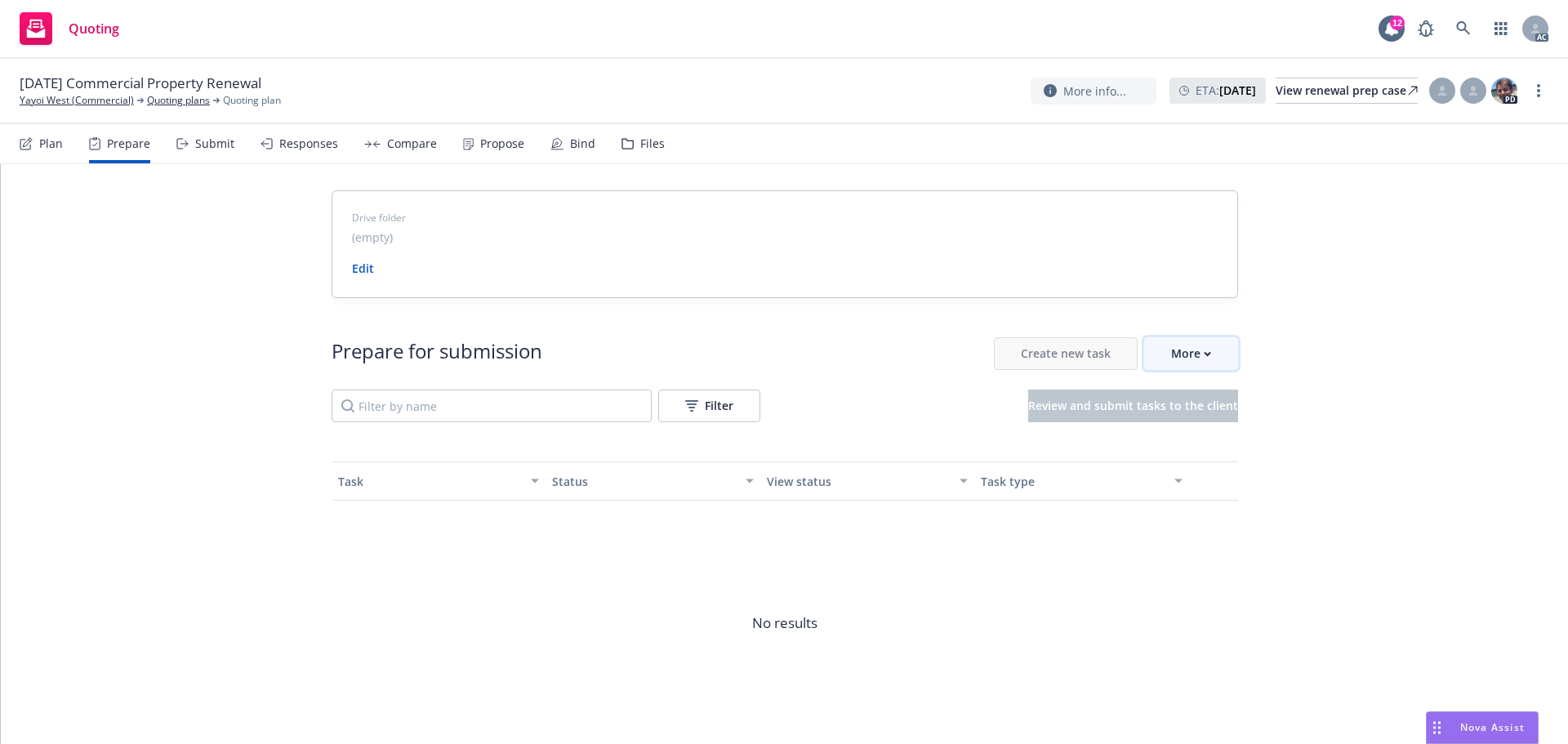
click at [1200, 366] on div "More" at bounding box center [1190, 353] width 40 height 31
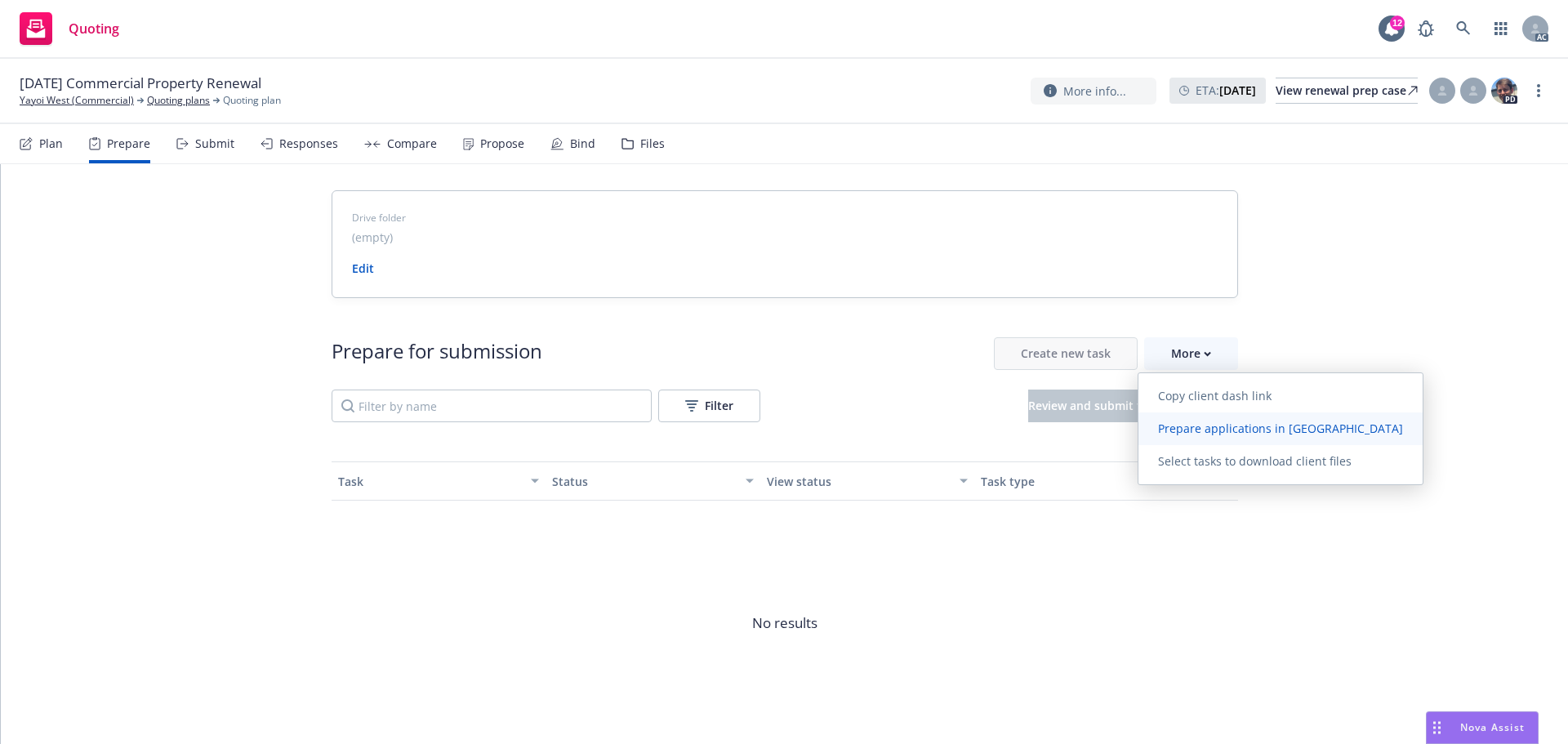
click at [1174, 420] on link "Prepare applications in [GEOGRAPHIC_DATA]" at bounding box center [1280, 429] width 284 height 33
